Goal: Task Accomplishment & Management: Complete application form

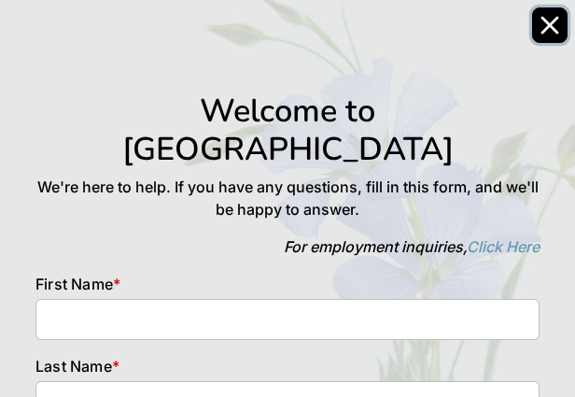
click at [547, 22] on icon "Close" at bounding box center [549, 25] width 15 height 15
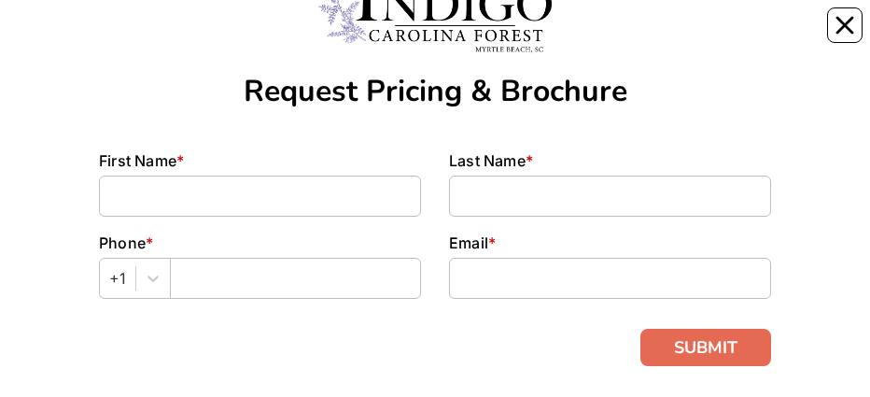
scroll to position [93, 0]
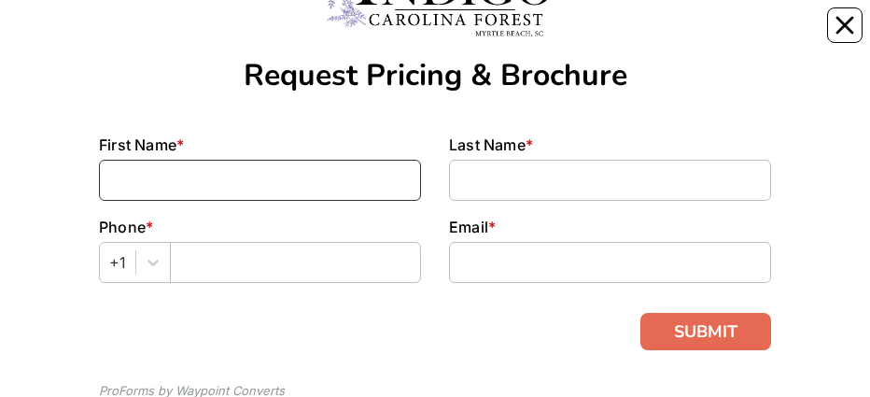
click at [400, 36] on input at bounding box center [260, 180] width 322 height 41
type input "[PERSON_NAME]"
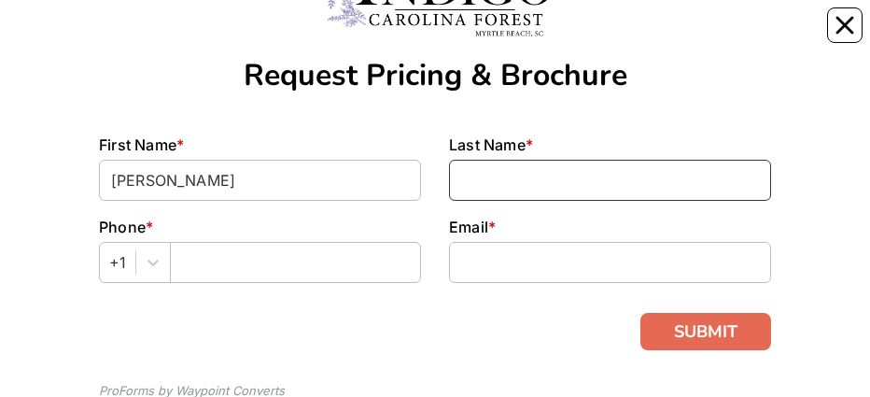
type input "[PERSON_NAME]"
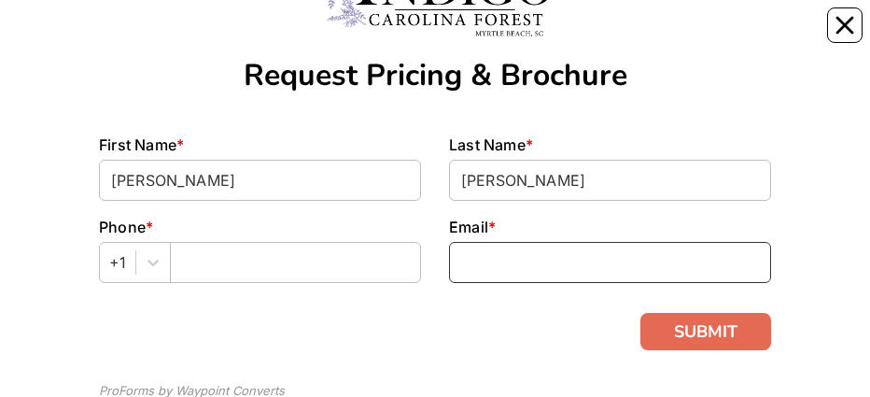
type input "[EMAIL_ADDRESS][DOMAIN_NAME]"
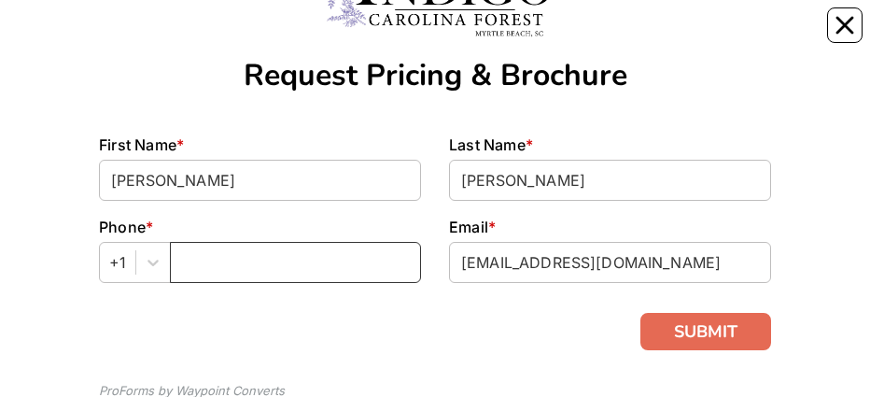
click at [323, 36] on input "text" at bounding box center [295, 262] width 251 height 41
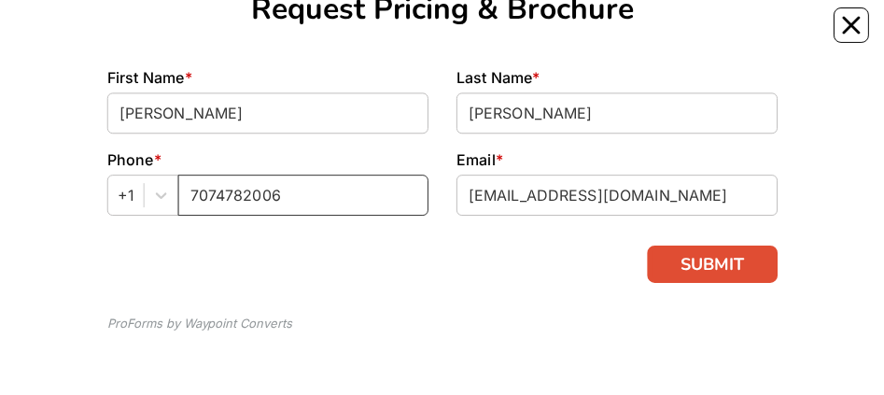
scroll to position [161, 0]
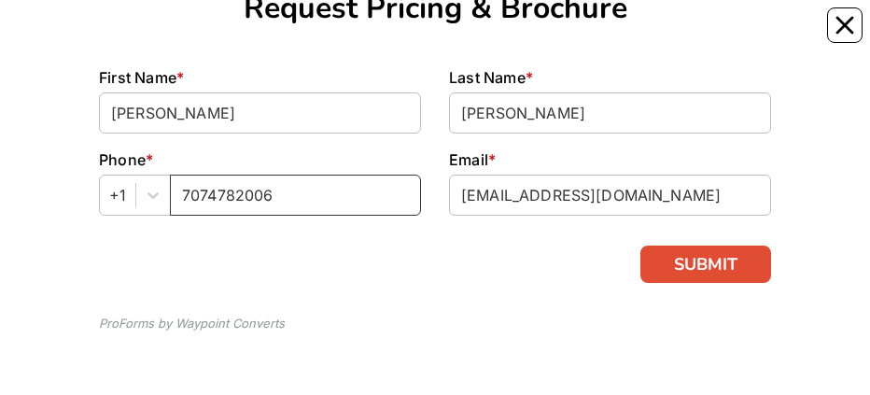
type input "7074782006"
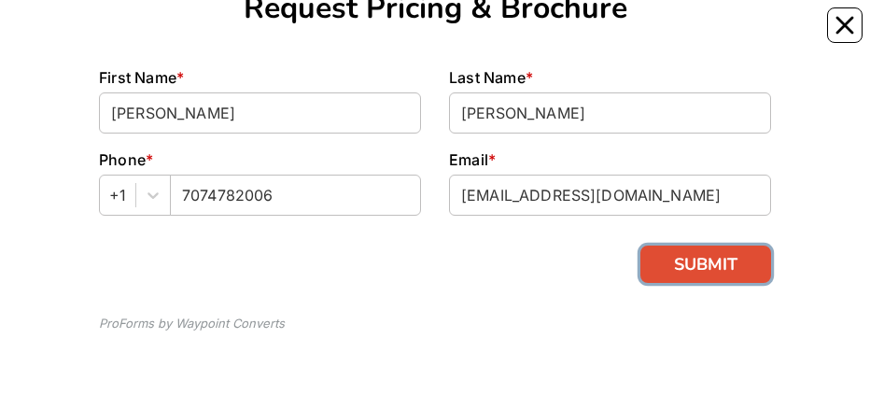
click at [700, 36] on button "SUBMIT" at bounding box center [705, 264] width 131 height 37
